Goal: Information Seeking & Learning: Learn about a topic

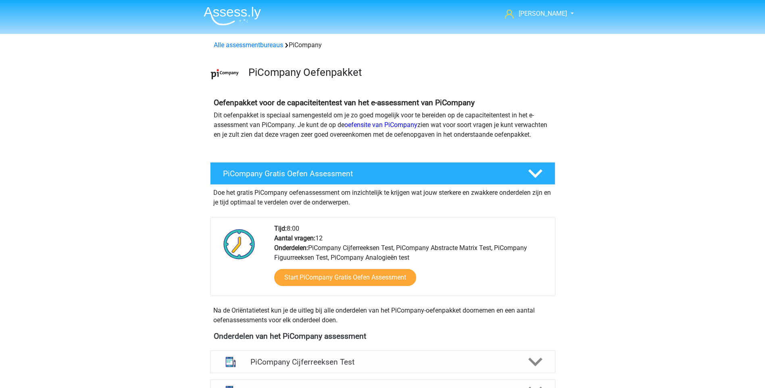
scroll to position [175, 0]
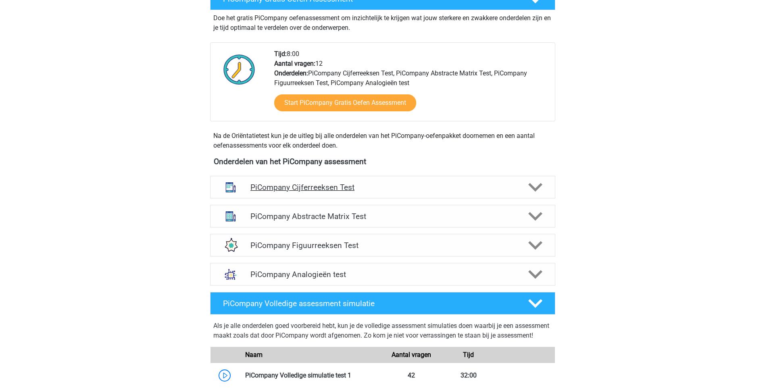
click at [333, 192] on h4 "PiCompany Cijferreeksen Test" at bounding box center [382, 187] width 264 height 9
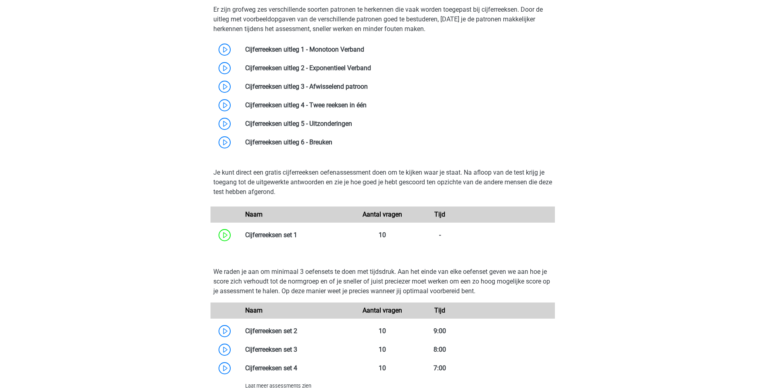
scroll to position [0, 0]
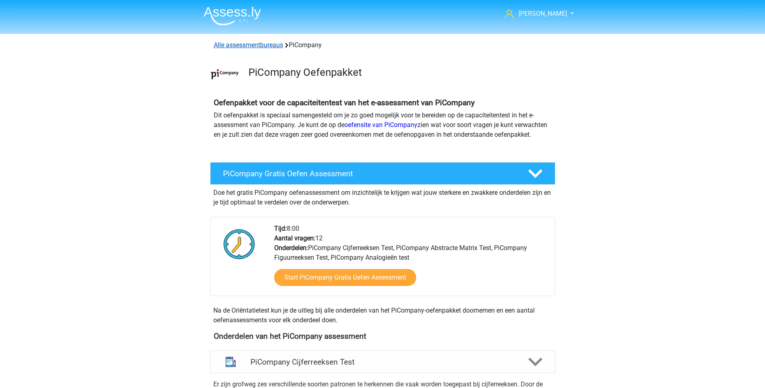
click at [266, 44] on link "Alle assessmentbureaus" at bounding box center [248, 45] width 69 height 8
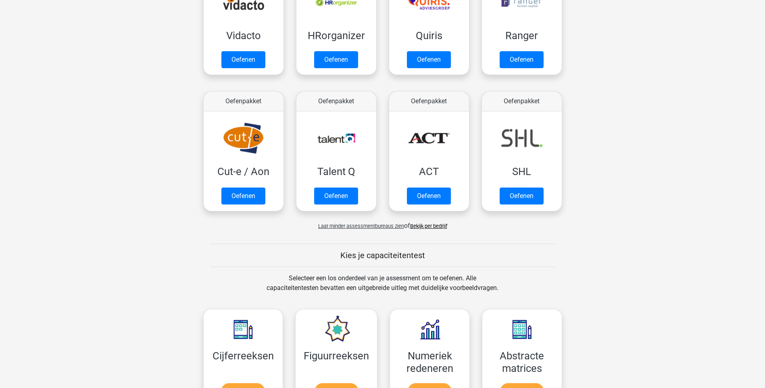
scroll to position [652, 0]
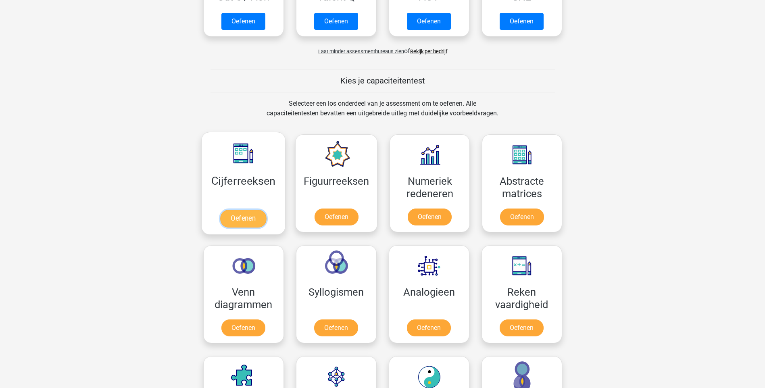
click at [252, 227] on link "Oefenen" at bounding box center [243, 219] width 46 height 18
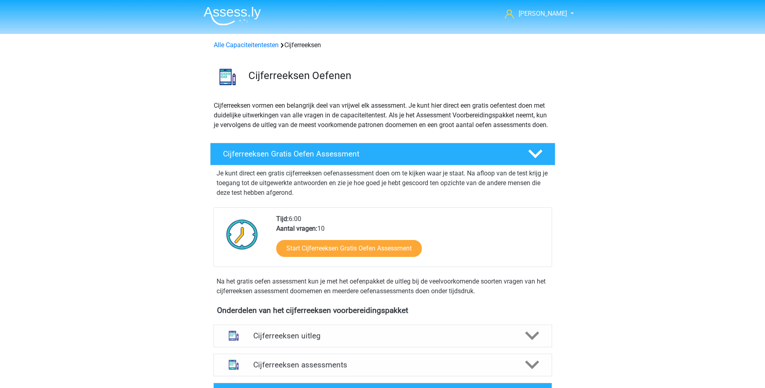
scroll to position [364, 0]
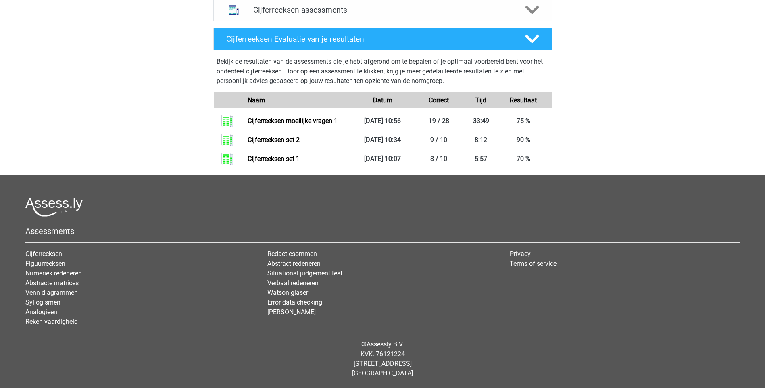
click at [57, 270] on link "Numeriek redeneren" at bounding box center [53, 273] width 56 height 8
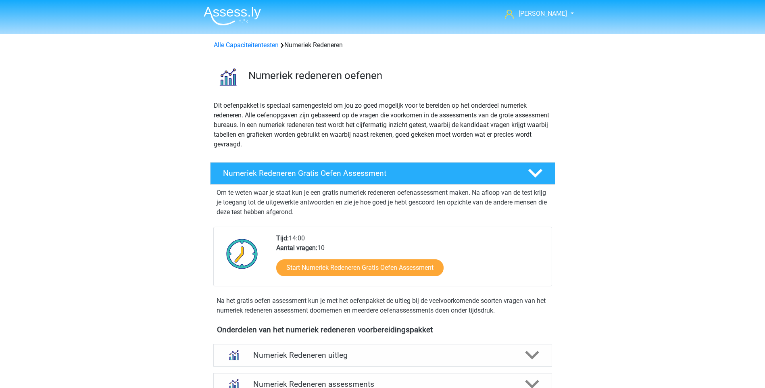
scroll to position [298, 0]
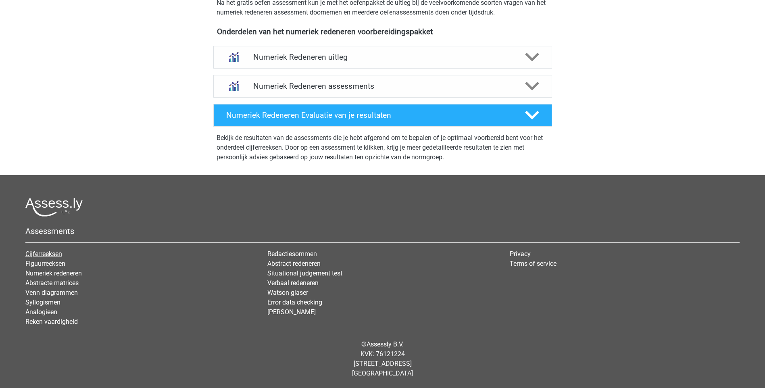
click at [38, 250] on link "Cijferreeksen" at bounding box center [43, 254] width 37 height 8
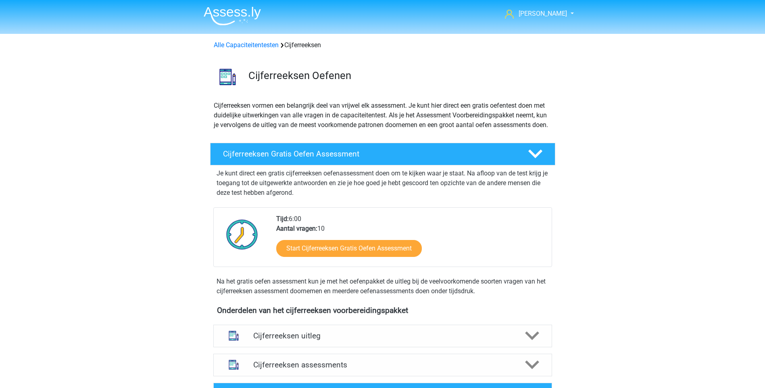
click at [246, 16] on img at bounding box center [232, 15] width 57 height 19
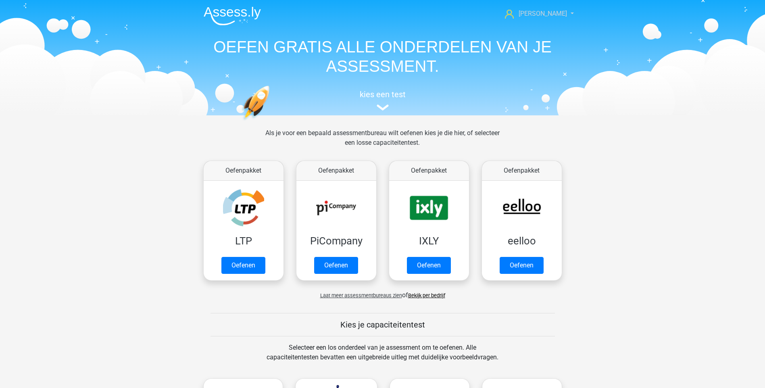
click at [563, 16] on link "[PERSON_NAME]" at bounding box center [534, 14] width 66 height 10
